Goal: Navigation & Orientation: Understand site structure

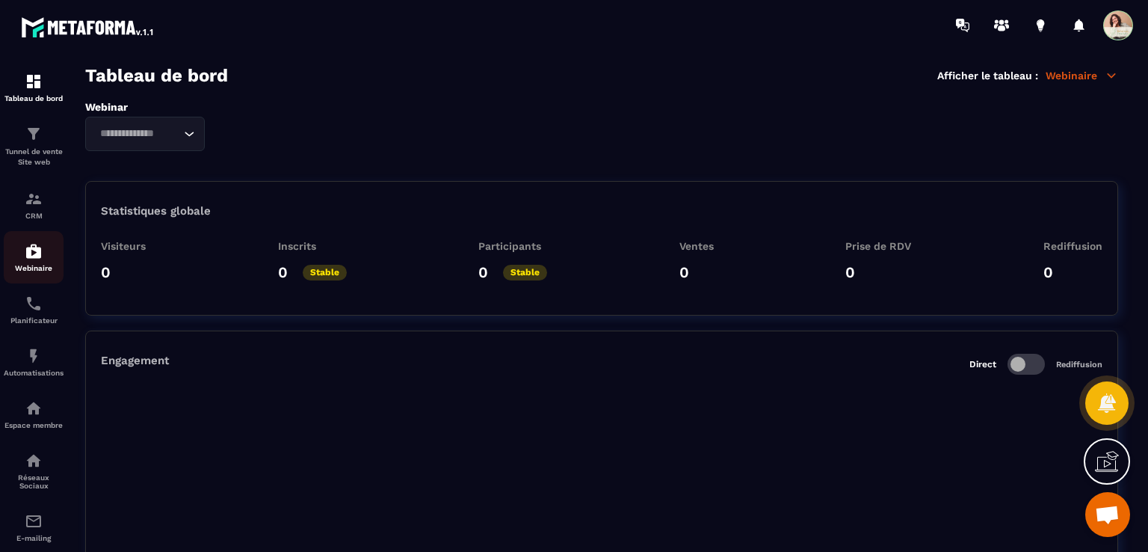
click at [27, 253] on img at bounding box center [34, 251] width 18 height 18
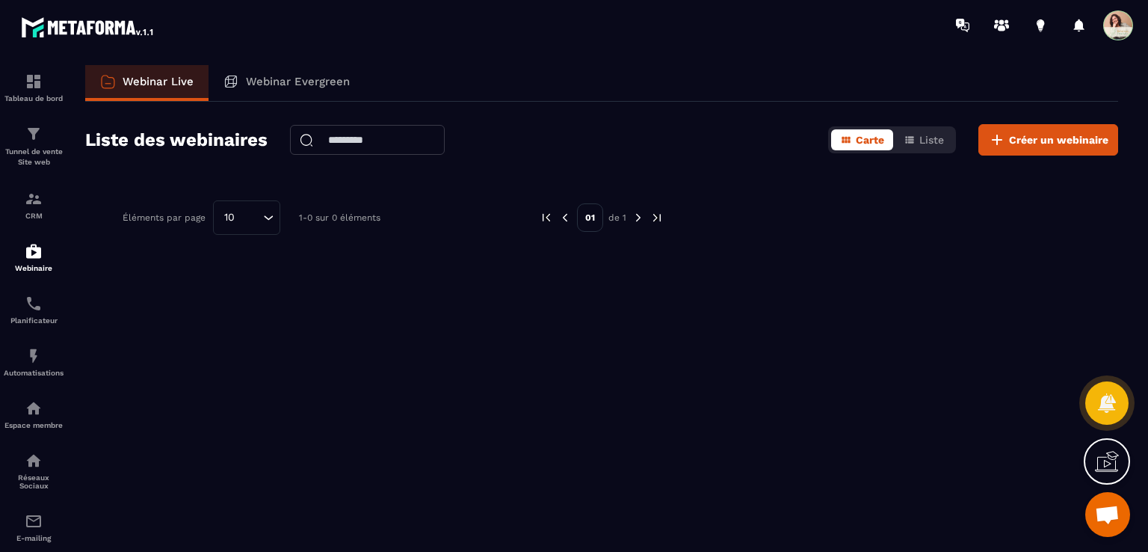
click at [286, 81] on p "Webinar Evergreen" at bounding box center [298, 81] width 104 height 13
click at [235, 76] on icon at bounding box center [230, 81] width 11 height 11
click at [41, 310] on img at bounding box center [34, 304] width 18 height 18
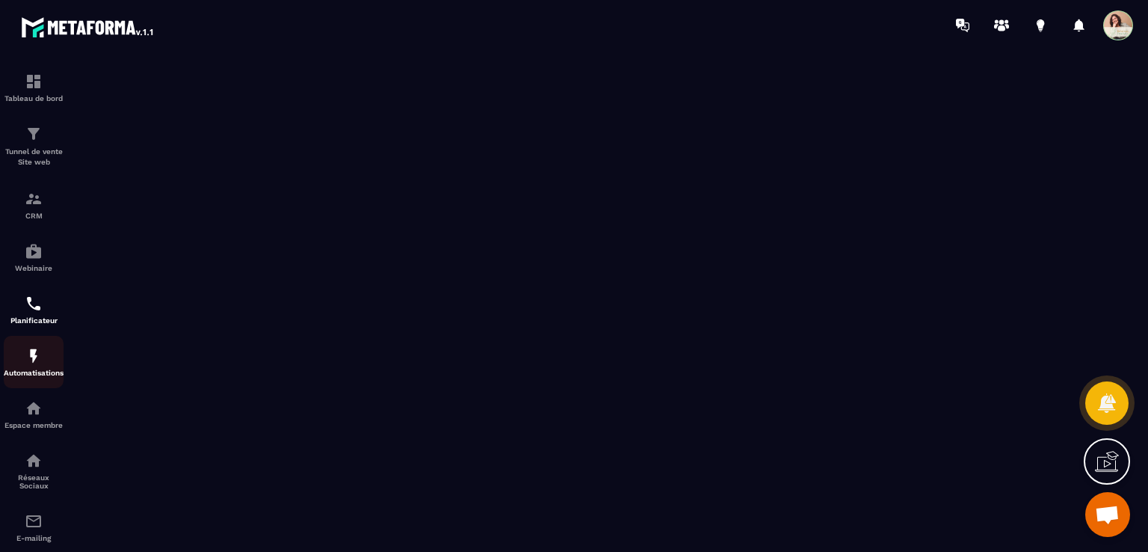
click at [48, 369] on div "Automatisations" at bounding box center [34, 362] width 60 height 30
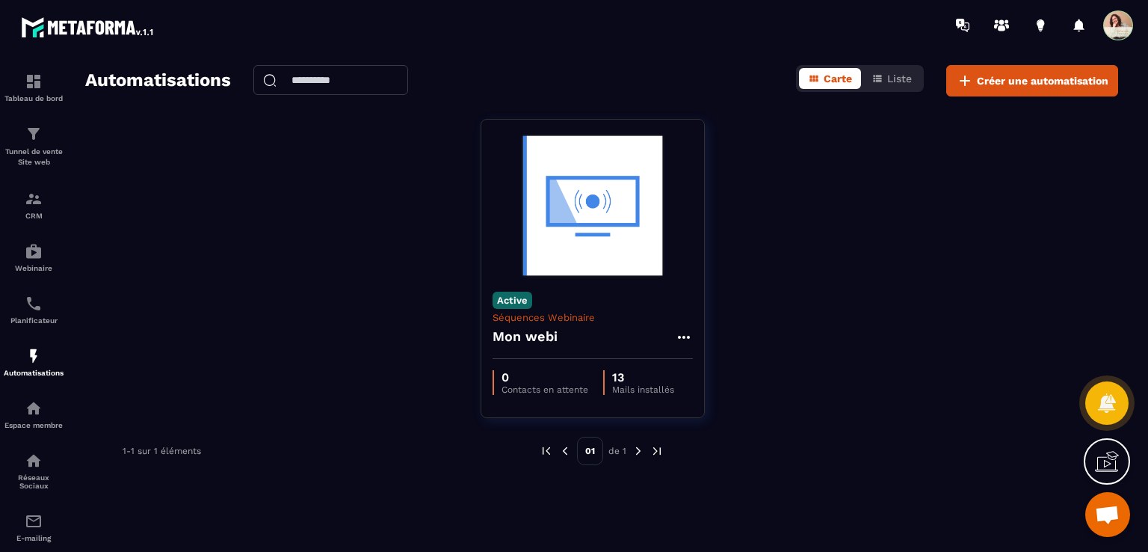
click at [640, 451] on img at bounding box center [638, 450] width 13 height 13
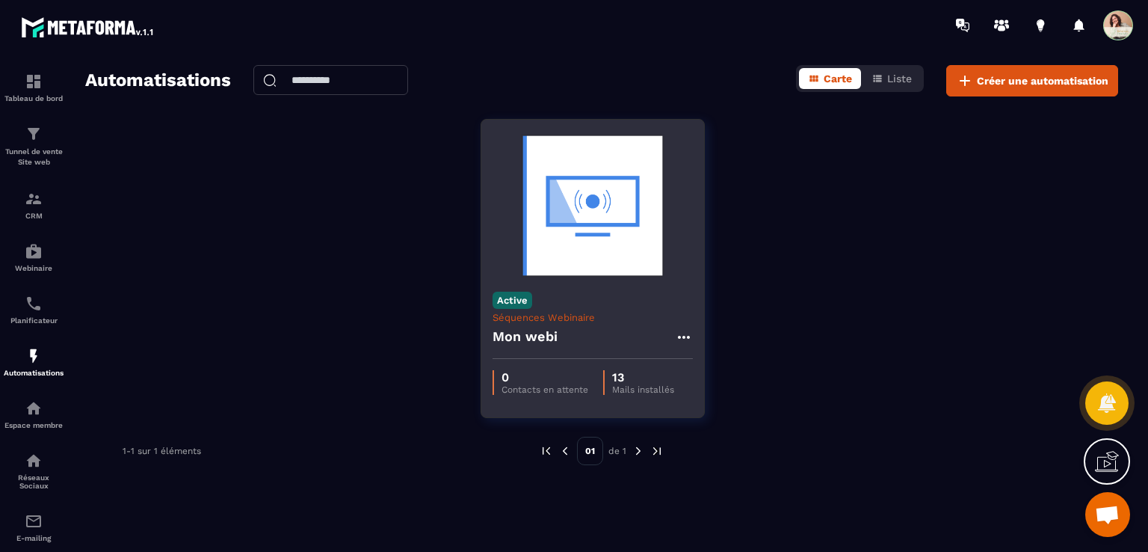
click at [691, 331] on icon at bounding box center [684, 337] width 18 height 18
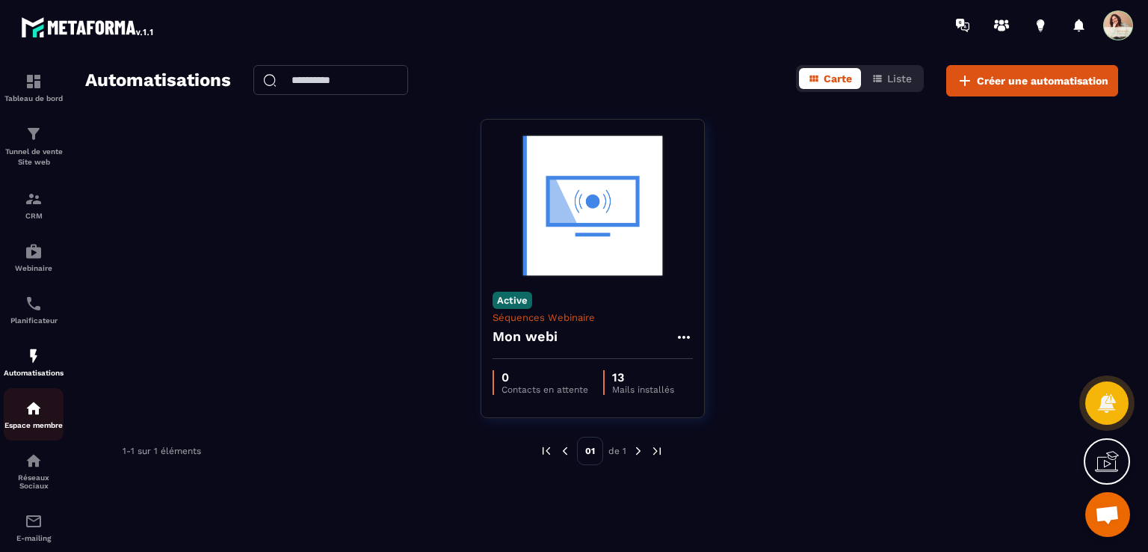
click at [46, 416] on div "Espace membre" at bounding box center [34, 414] width 60 height 30
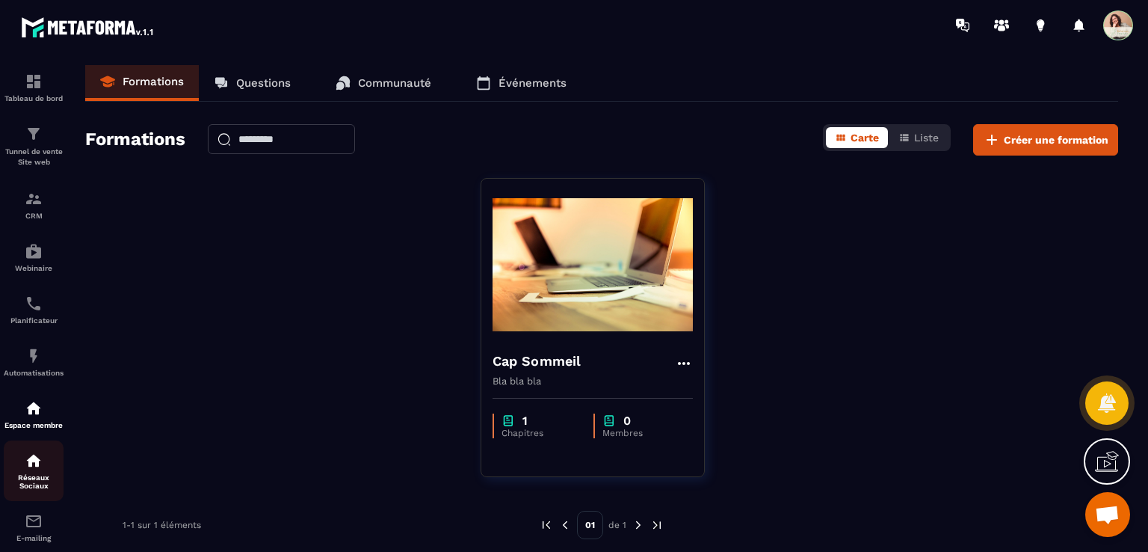
scroll to position [139, 0]
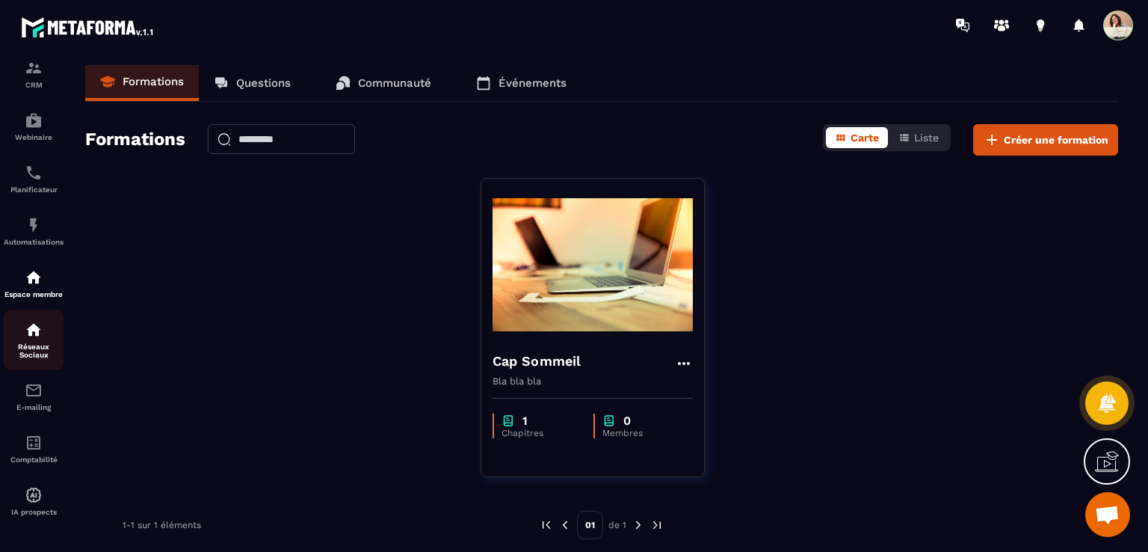
click at [30, 334] on img at bounding box center [34, 330] width 18 height 18
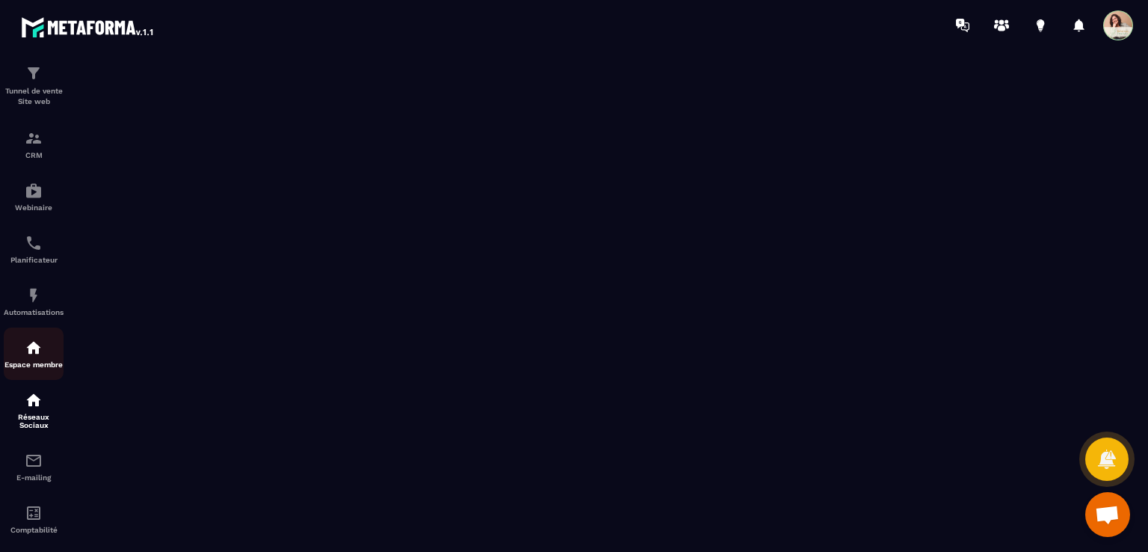
scroll to position [139, 0]
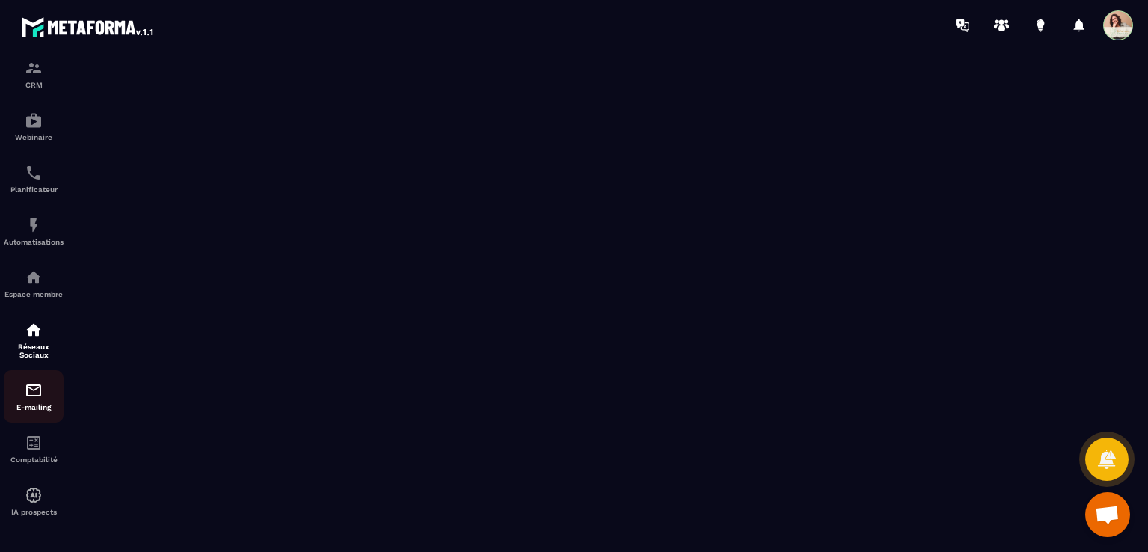
click at [36, 388] on img at bounding box center [34, 390] width 18 height 18
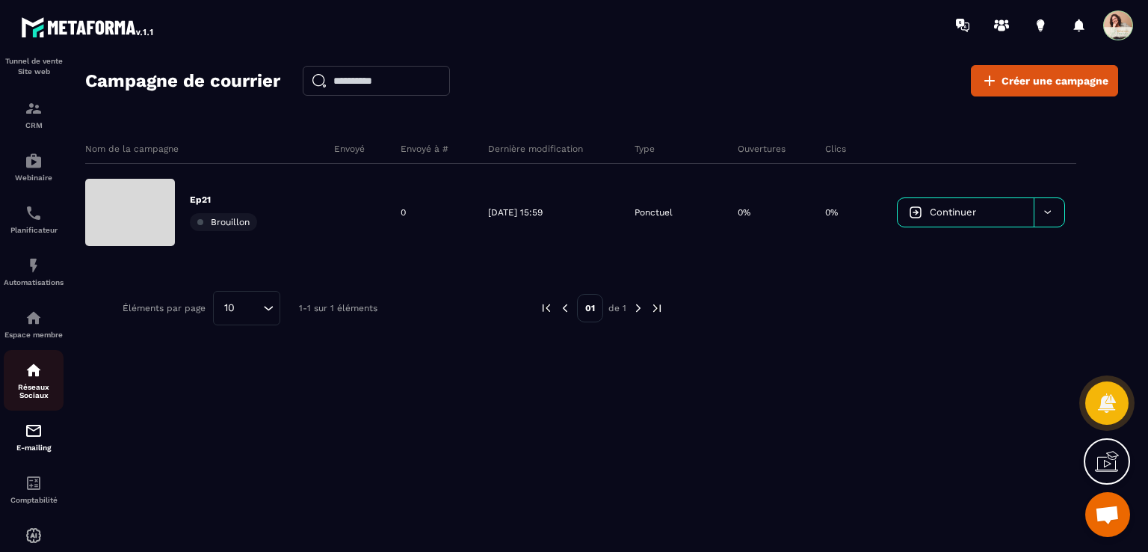
scroll to position [139, 0]
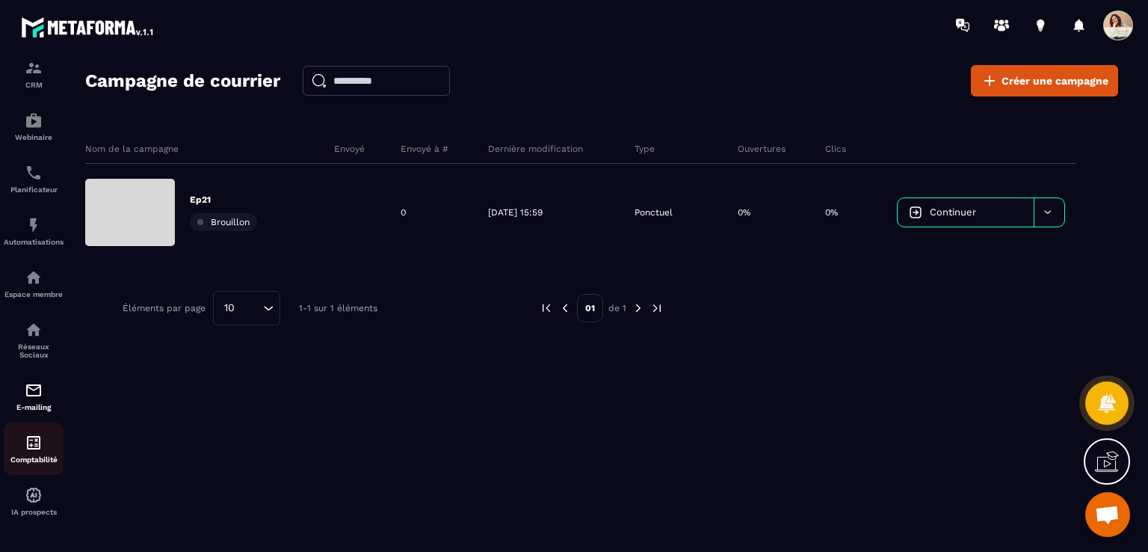
click at [40, 441] on img at bounding box center [34, 443] width 18 height 18
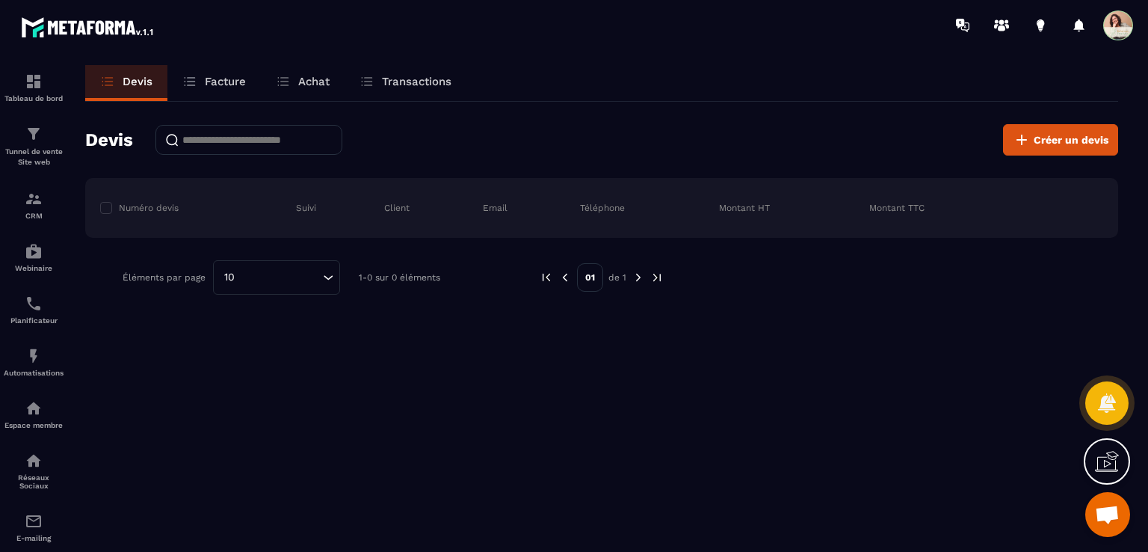
click at [212, 86] on p "Facture" at bounding box center [225, 81] width 41 height 13
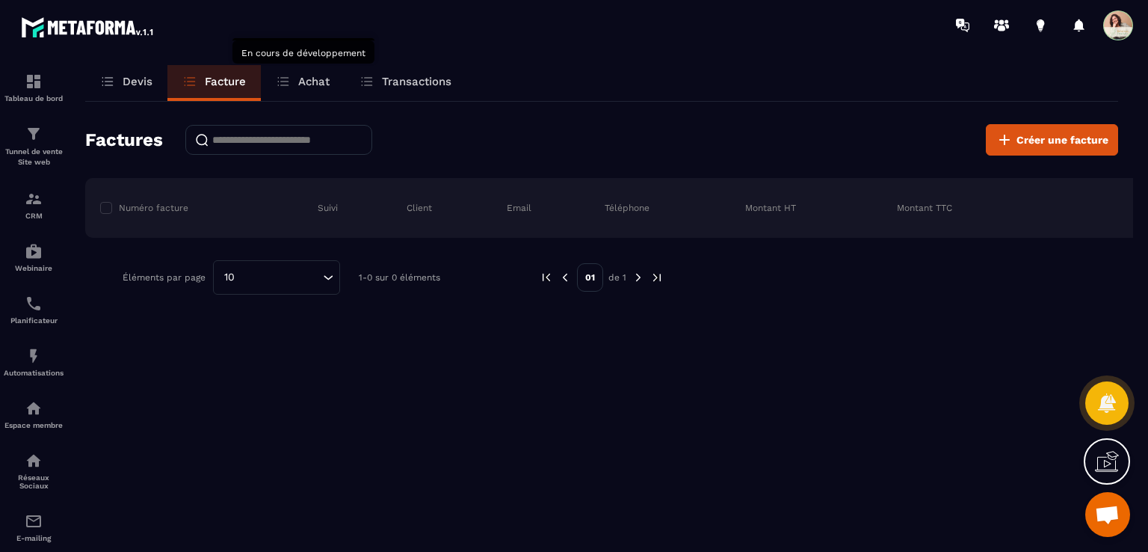
click at [324, 87] on p "Achat" at bounding box center [313, 81] width 31 height 13
click at [306, 81] on p "Achat" at bounding box center [313, 81] width 31 height 13
click at [398, 84] on p "Transactions" at bounding box center [417, 81] width 70 height 13
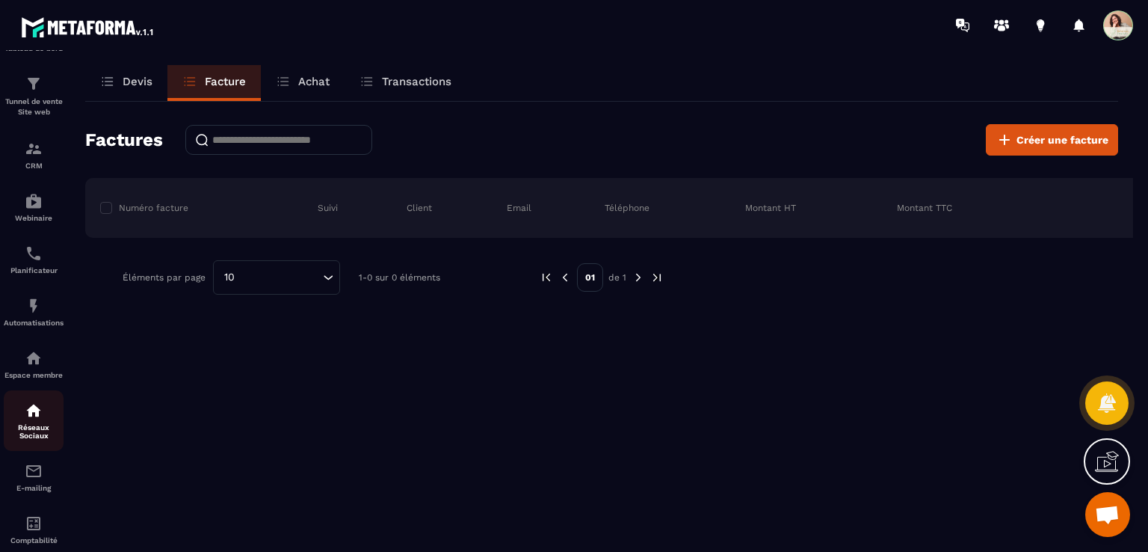
scroll to position [139, 0]
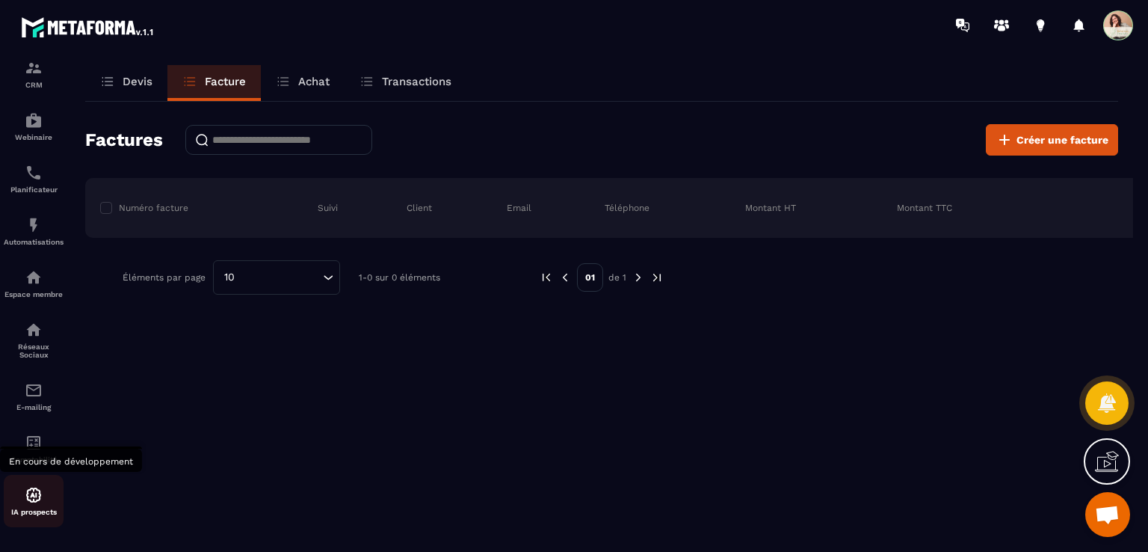
click at [33, 512] on p "IA prospects" at bounding box center [34, 512] width 60 height 8
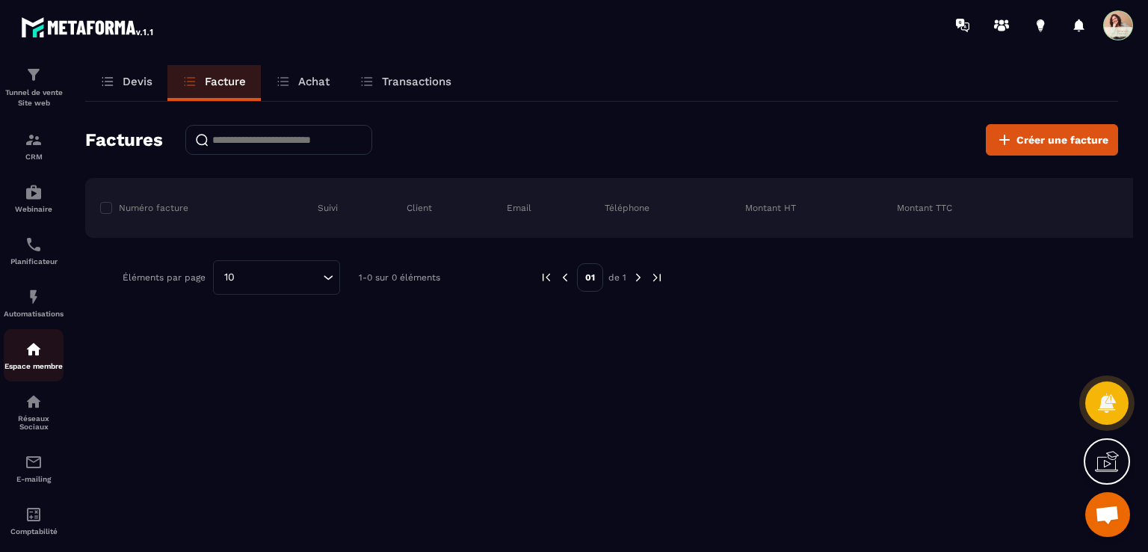
scroll to position [0, 0]
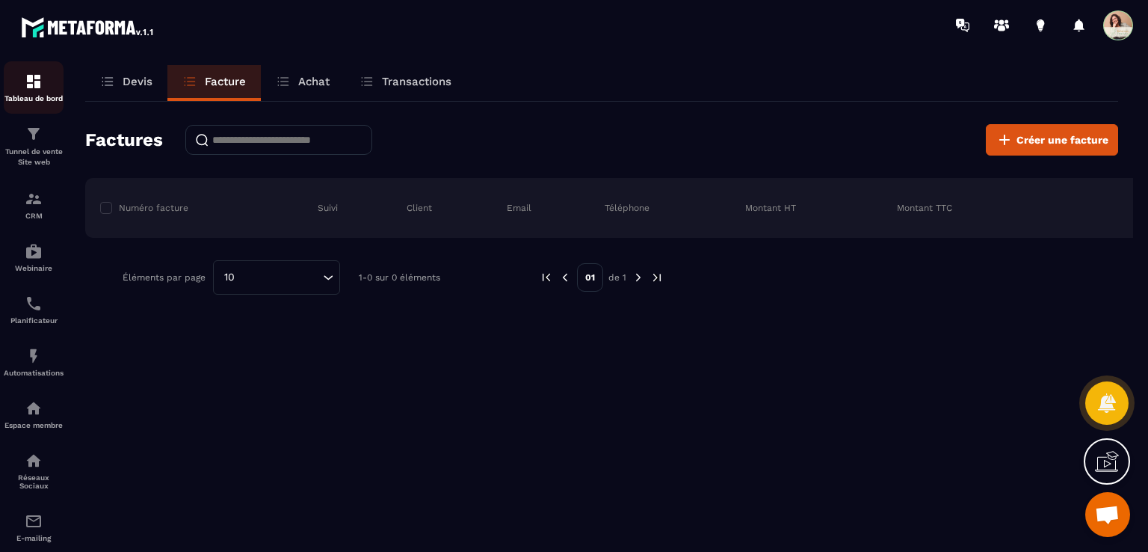
click at [34, 84] on img at bounding box center [34, 82] width 18 height 18
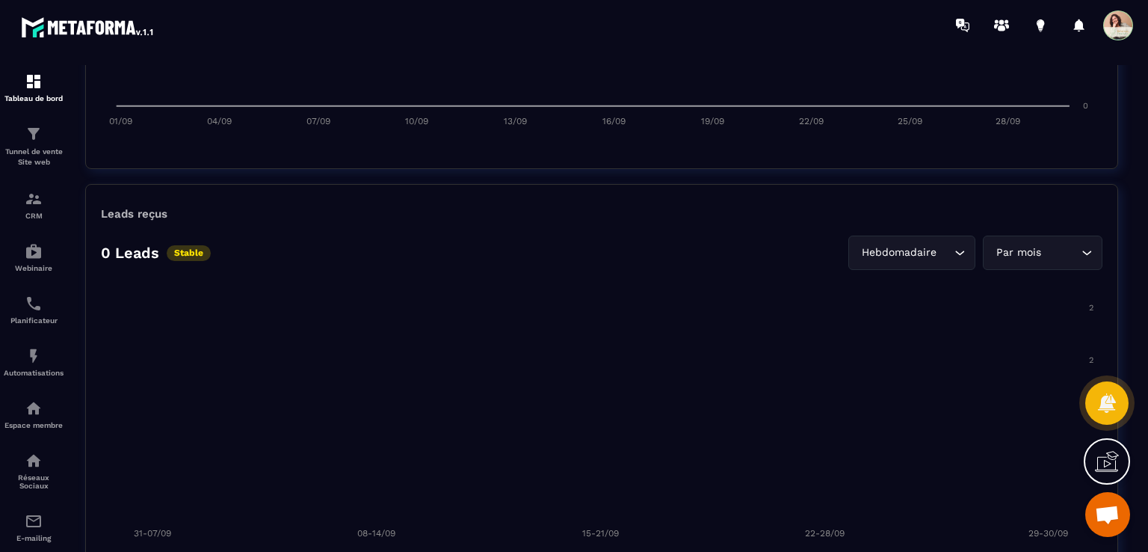
scroll to position [1047, 0]
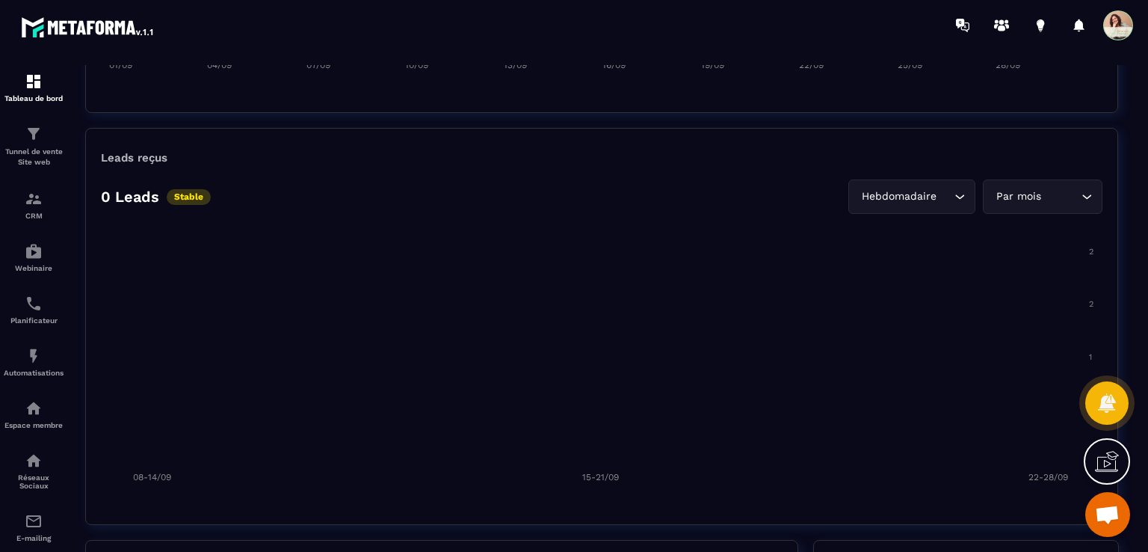
click at [597, 240] on foreignobject at bounding box center [602, 360] width 1002 height 262
click at [607, 120] on section "Chiffre d’affaire Encaissé Prévisionnel 0,00 € CA Brut Loading... Par mois Load…" at bounding box center [601, 120] width 1033 height 809
